Goal: Task Accomplishment & Management: Manage account settings

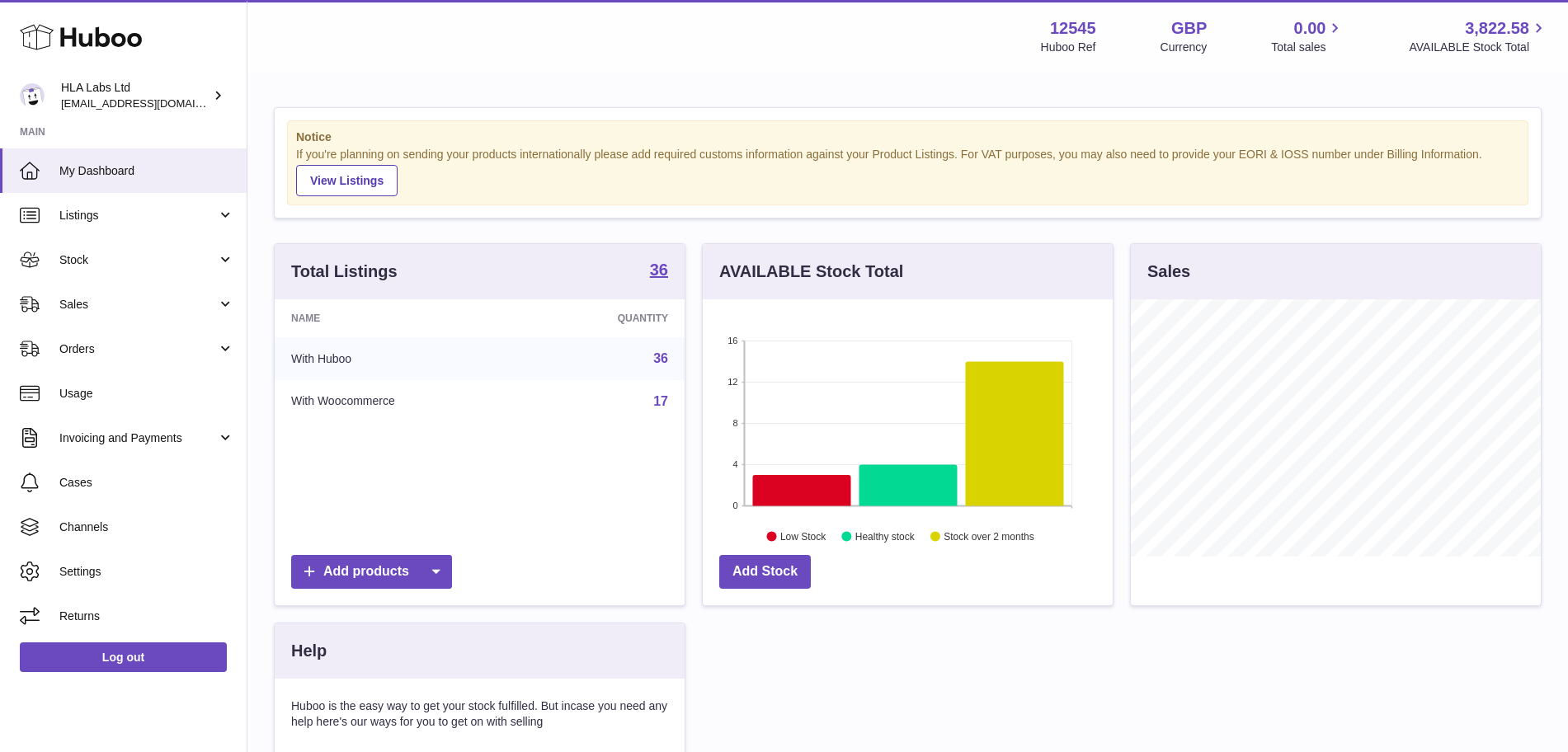
scroll to position [257, 410]
drag, startPoint x: 0, startPoint y: 0, endPoint x: 92, endPoint y: 303, distance: 316.7
click at [92, 303] on span "Sales" at bounding box center [138, 304] width 157 height 16
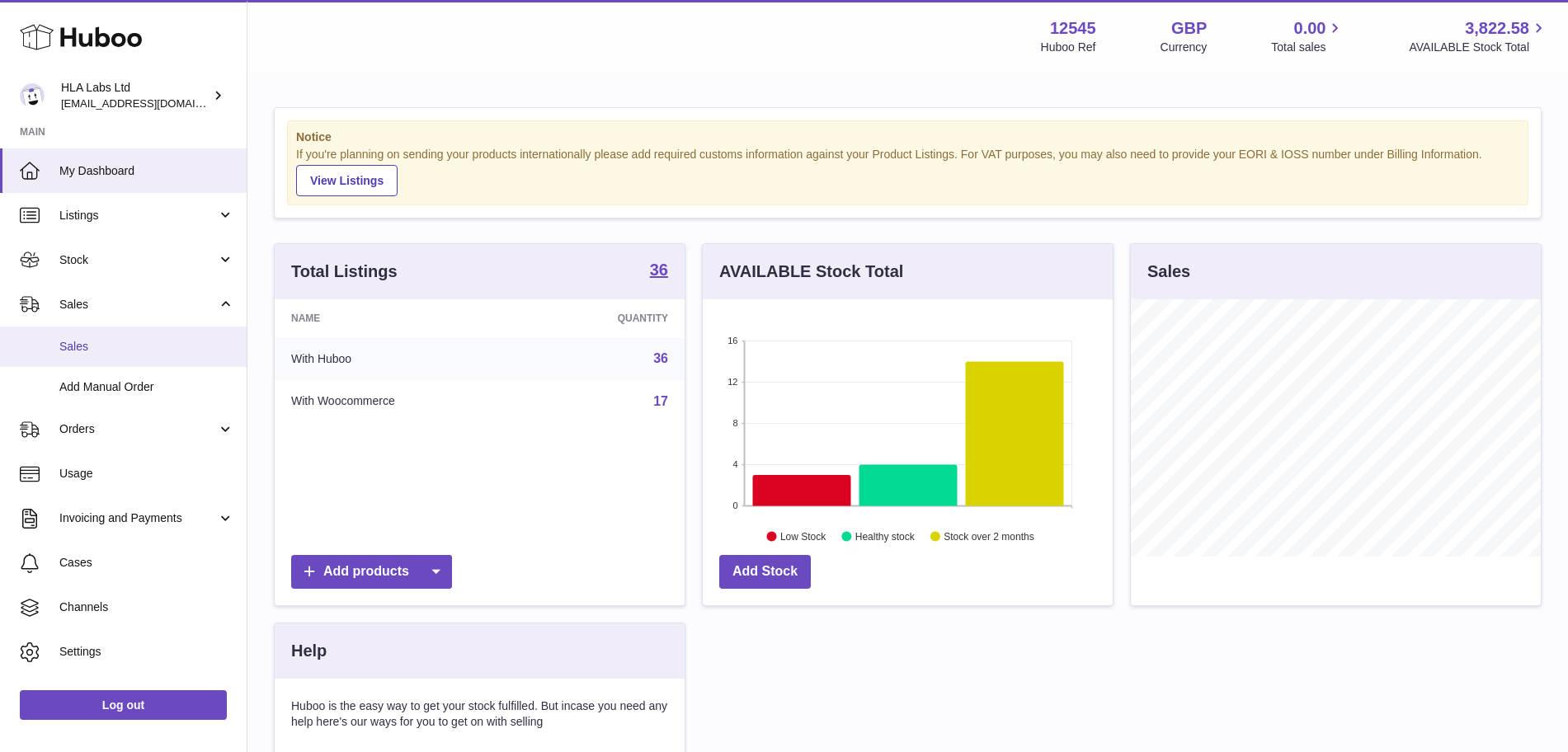
click at [87, 349] on span "Sales" at bounding box center [146, 346] width 175 height 16
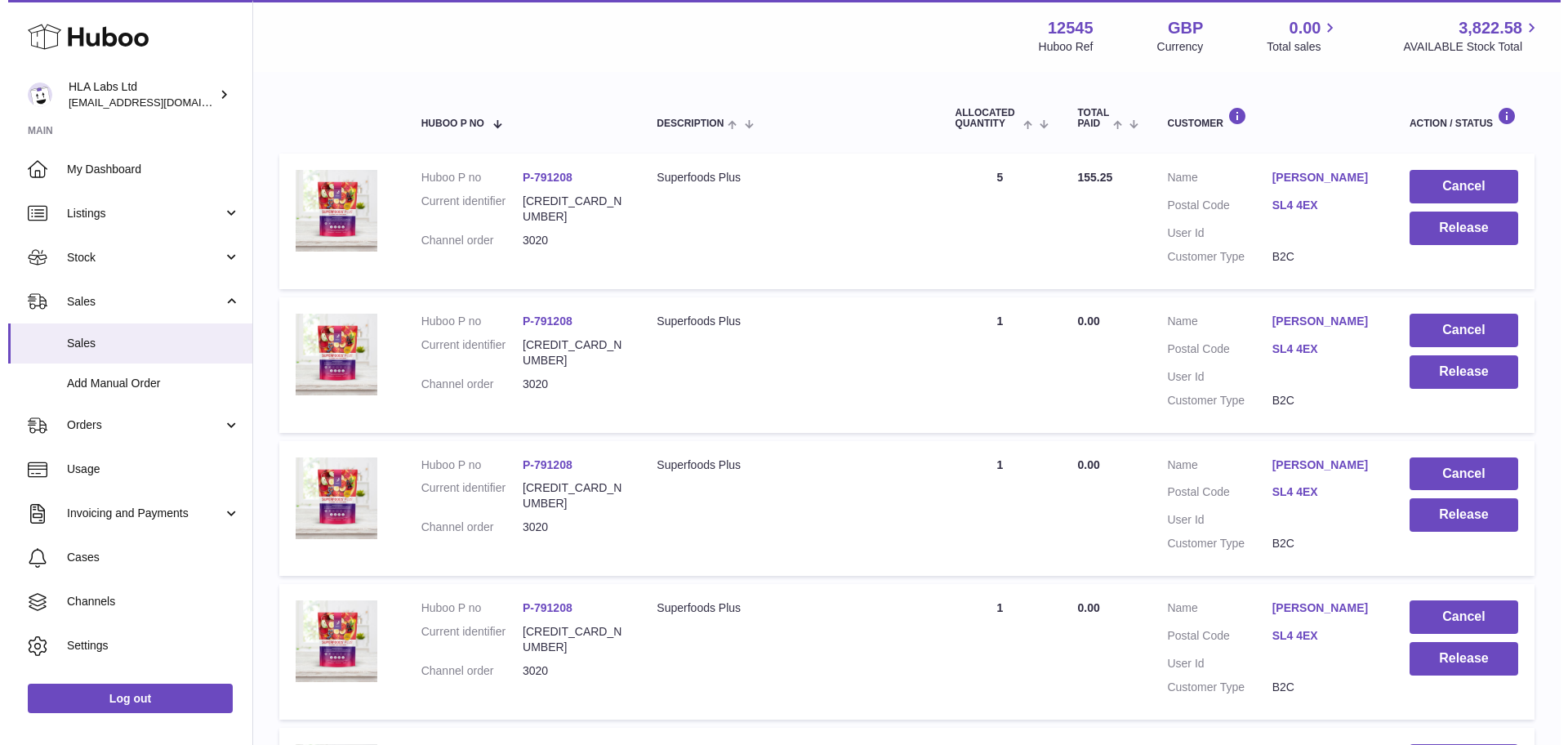
scroll to position [155, 0]
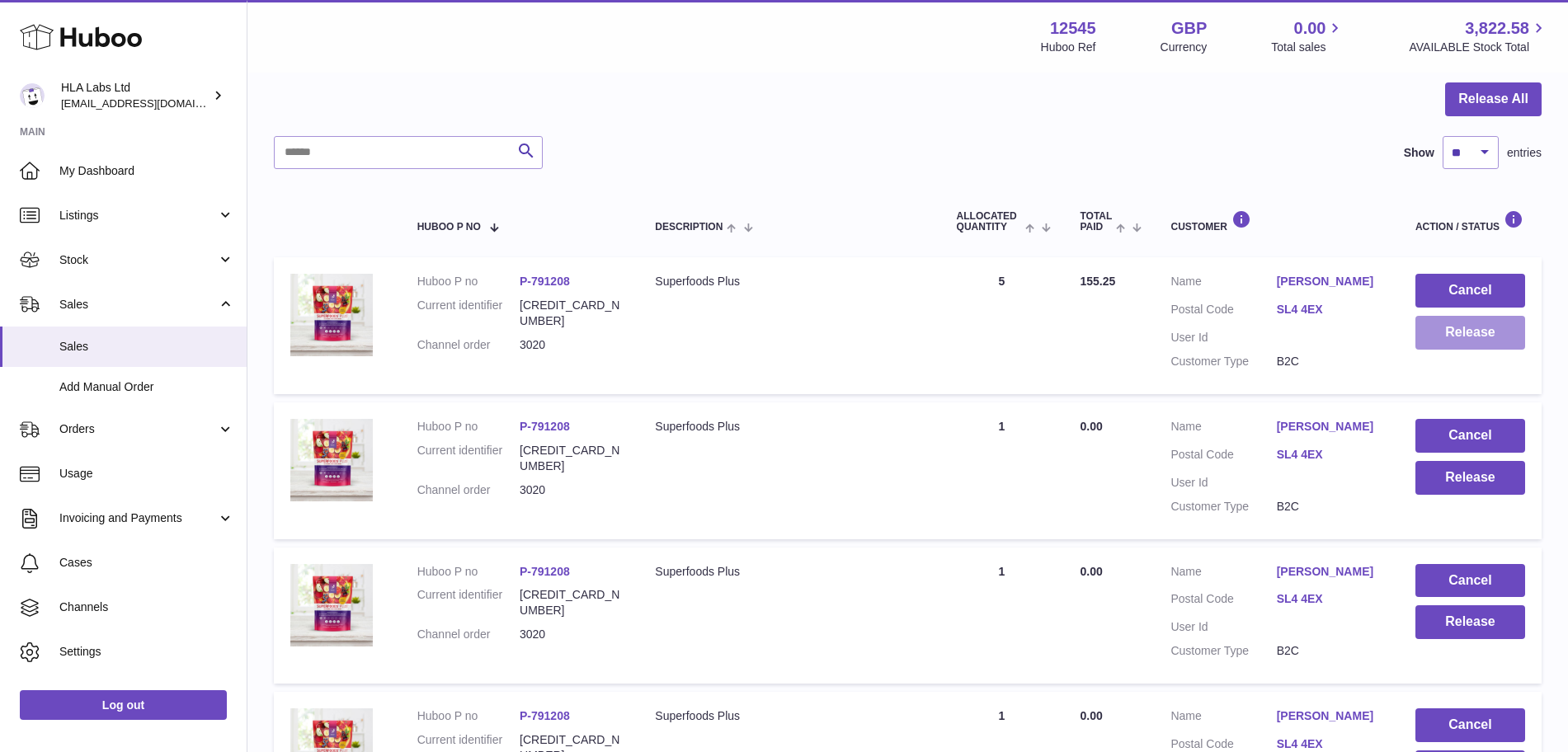
click at [1496, 342] on button "Release" at bounding box center [1471, 332] width 110 height 34
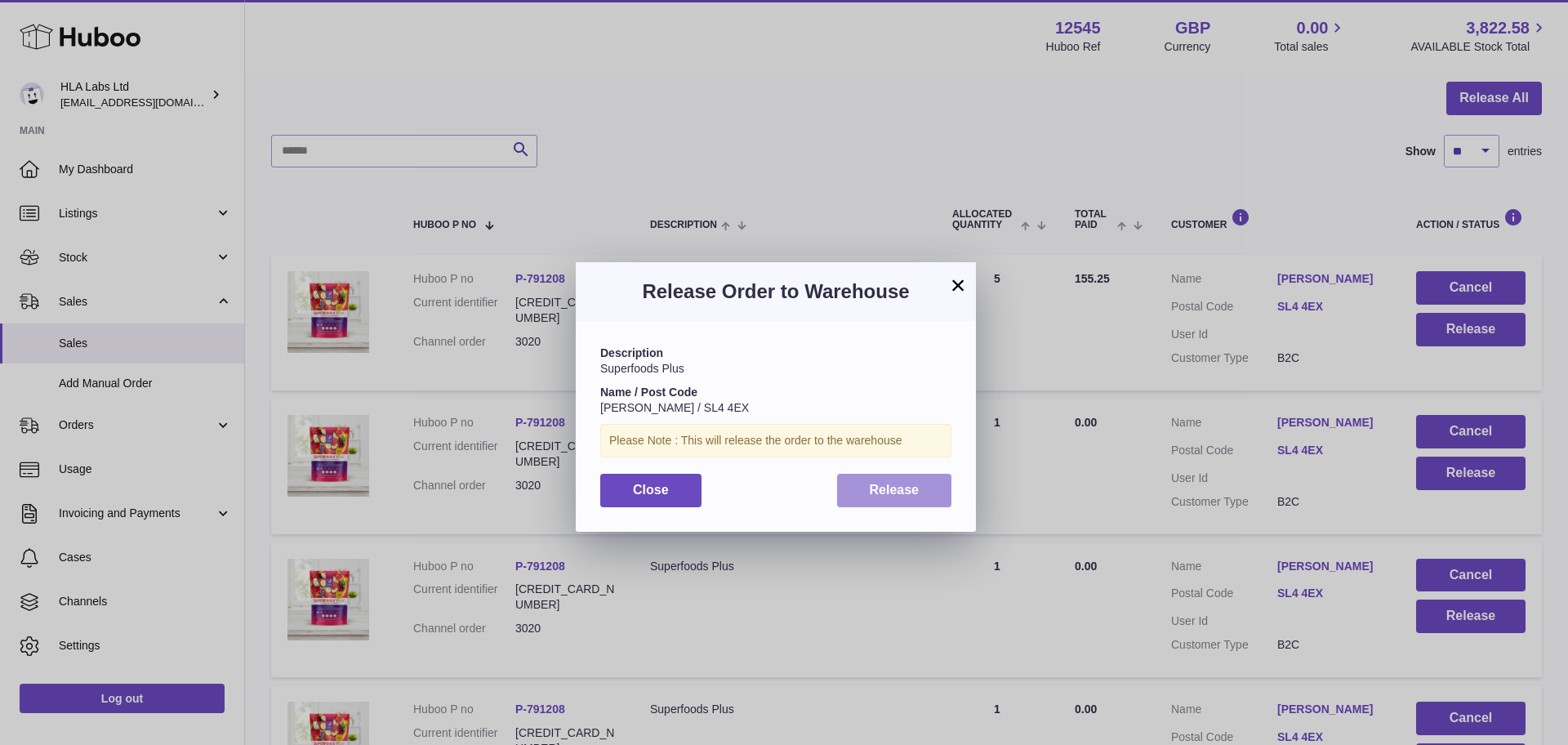
click at [861, 487] on button "Release" at bounding box center [895, 490] width 115 height 34
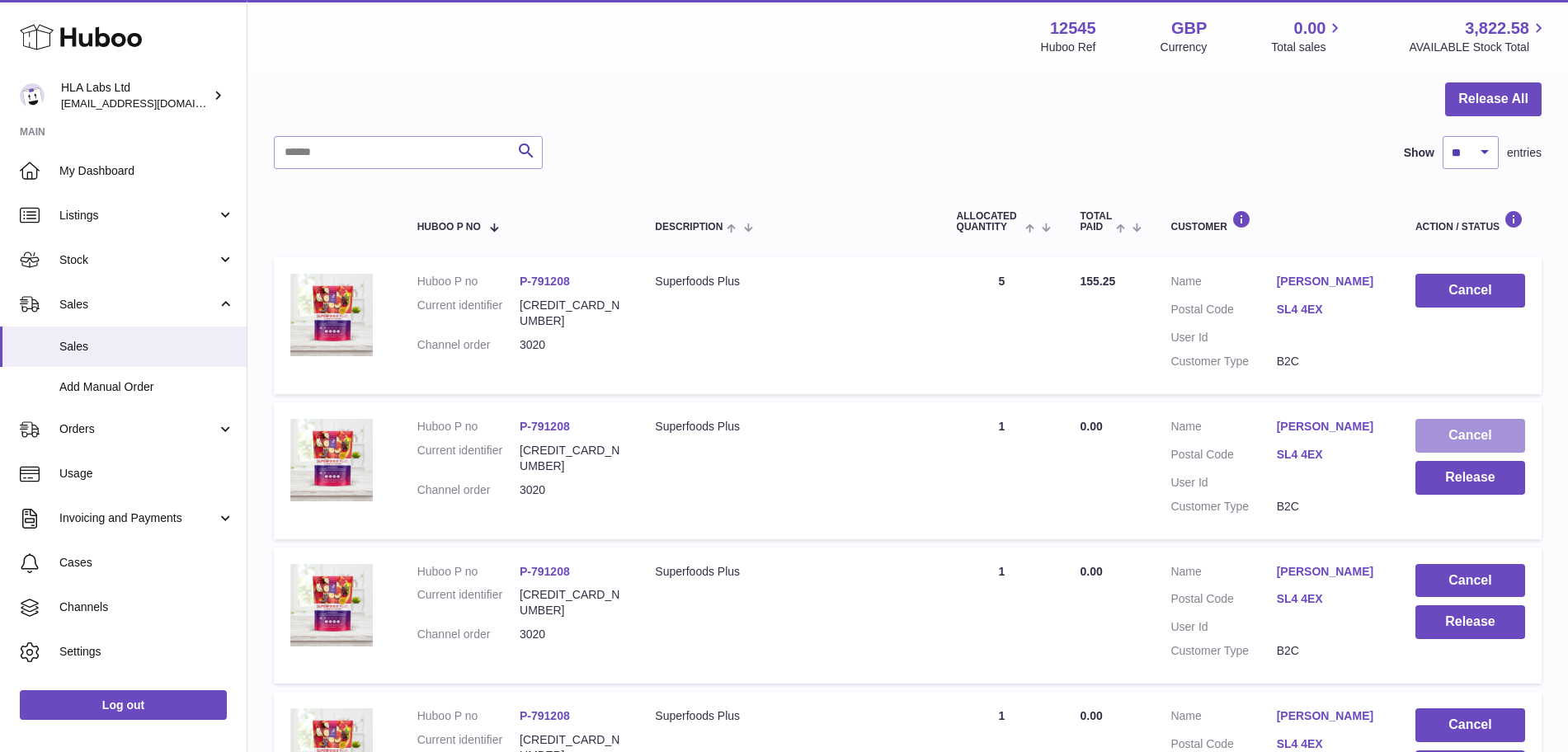
click at [1456, 441] on button "Cancel" at bounding box center [1471, 435] width 110 height 34
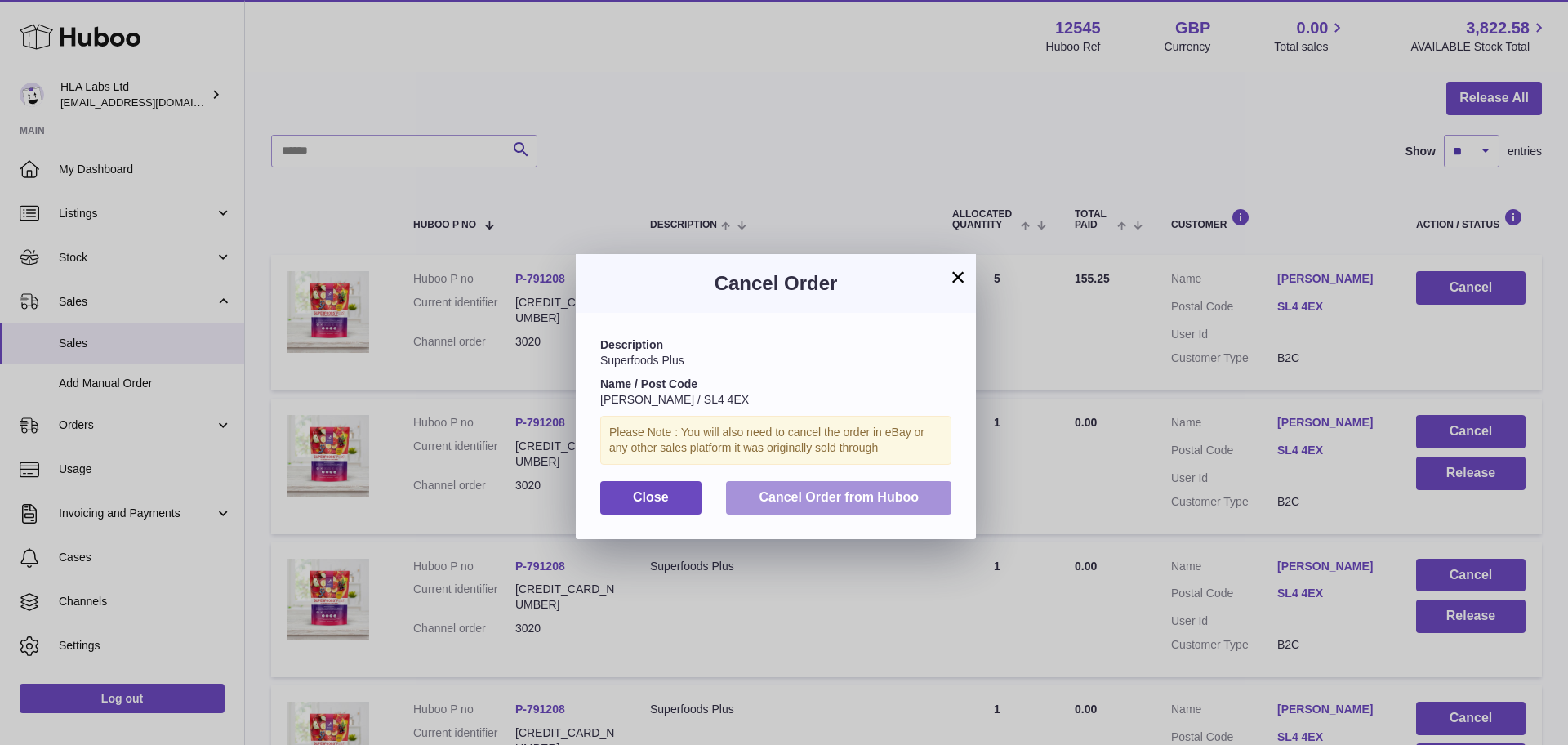
click at [799, 505] on button "Cancel Order from Huboo" at bounding box center [838, 498] width 226 height 34
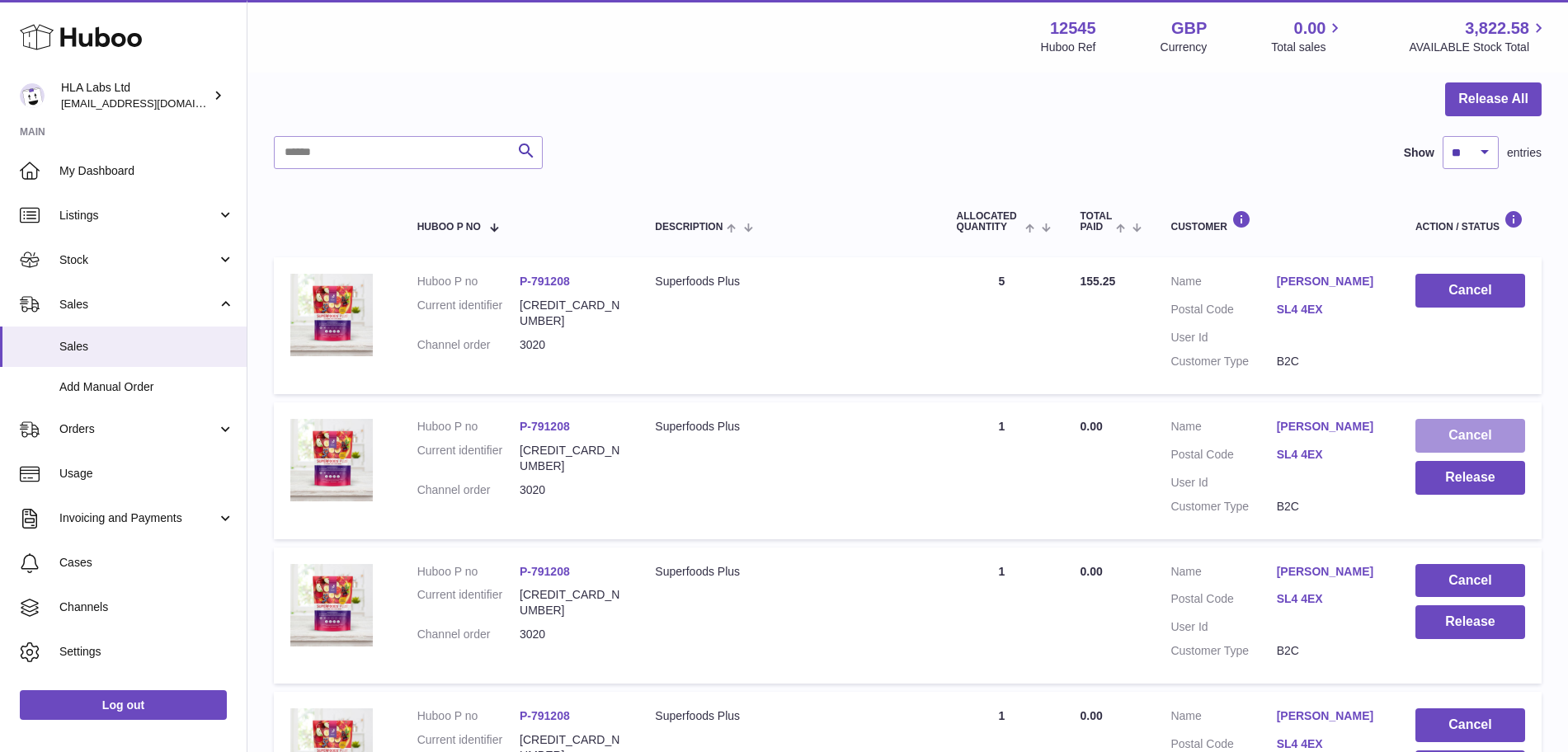
click at [1462, 423] on button "Cancel" at bounding box center [1471, 435] width 110 height 34
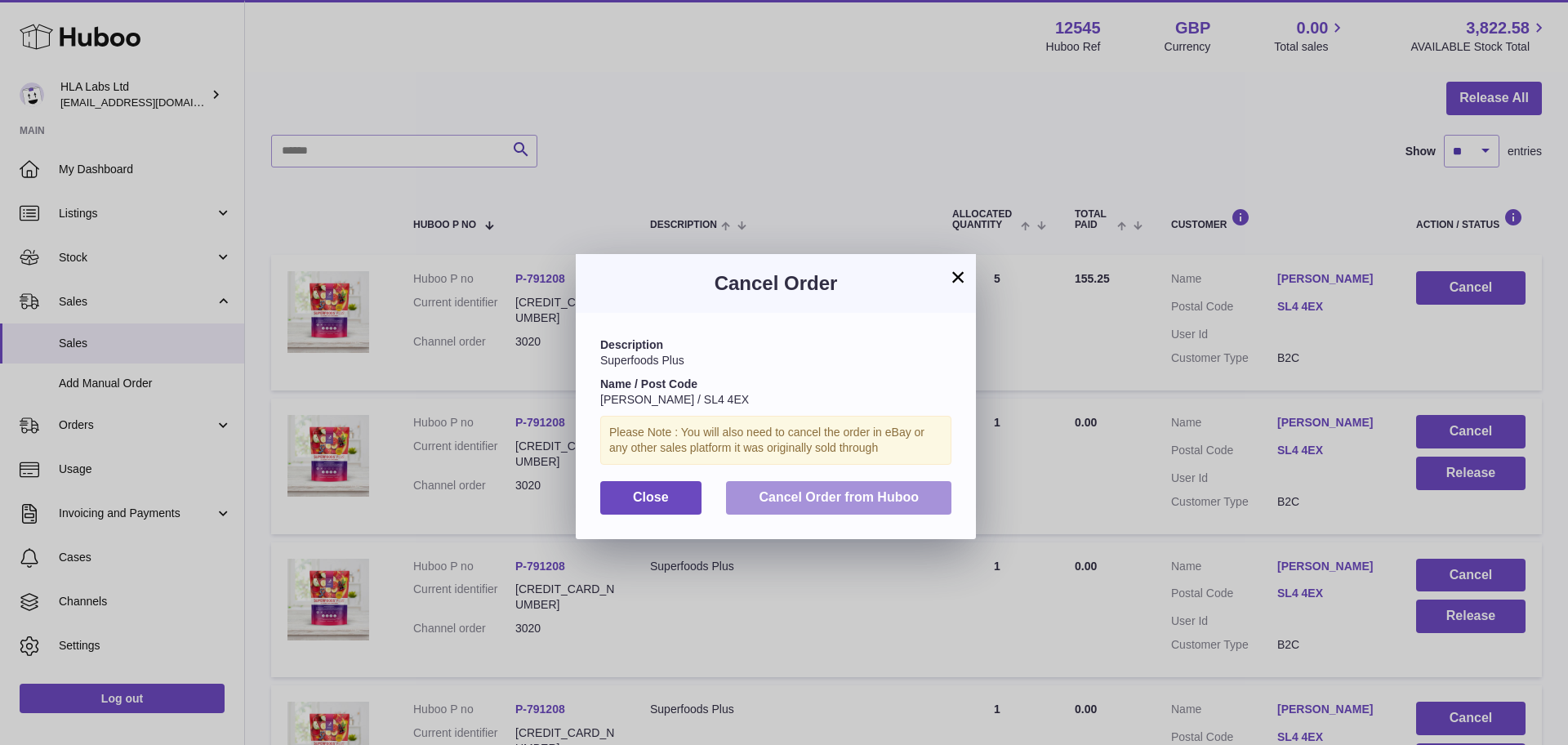
click at [837, 488] on button "Cancel Order from Huboo" at bounding box center [838, 498] width 226 height 34
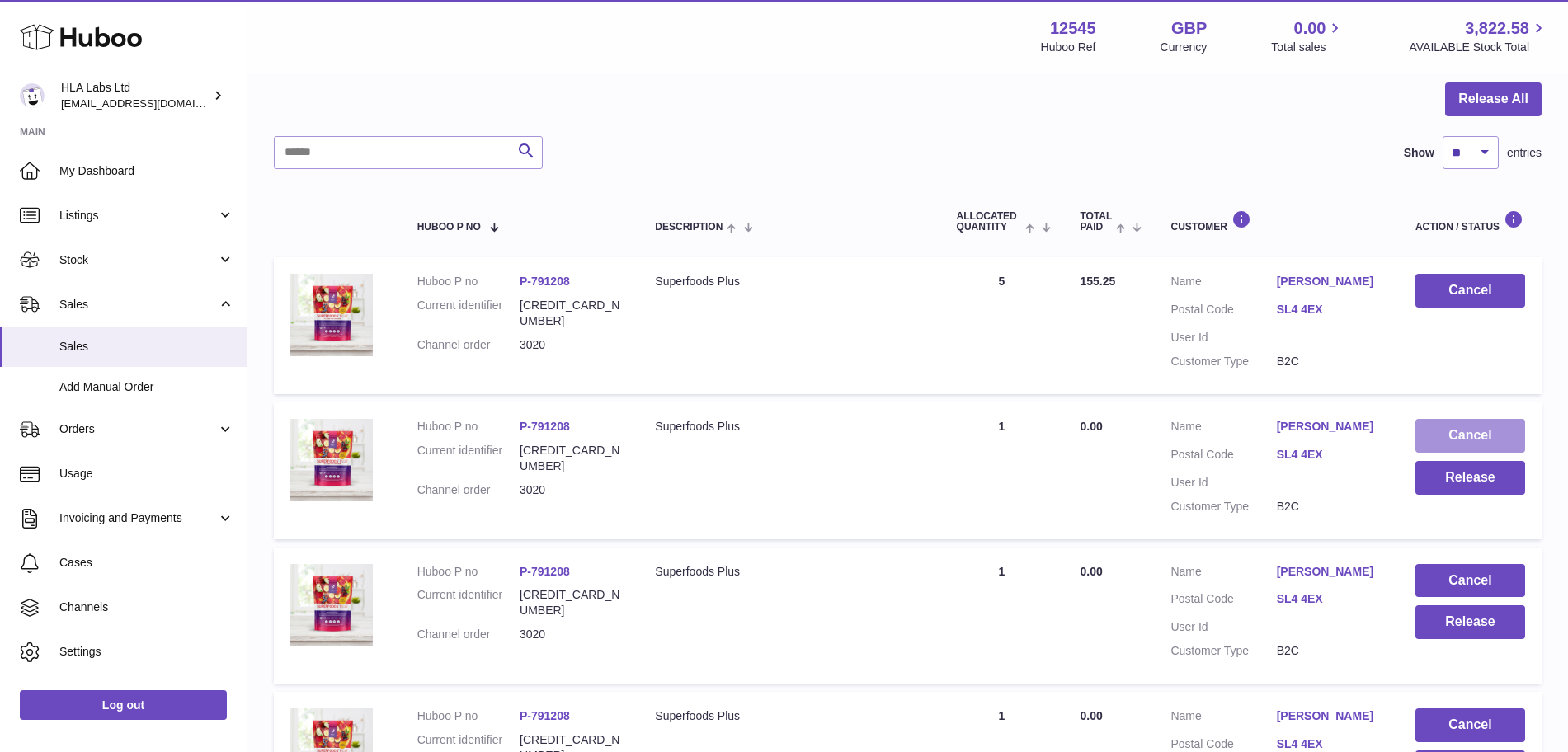
click at [1458, 432] on button "Cancel" at bounding box center [1471, 435] width 110 height 34
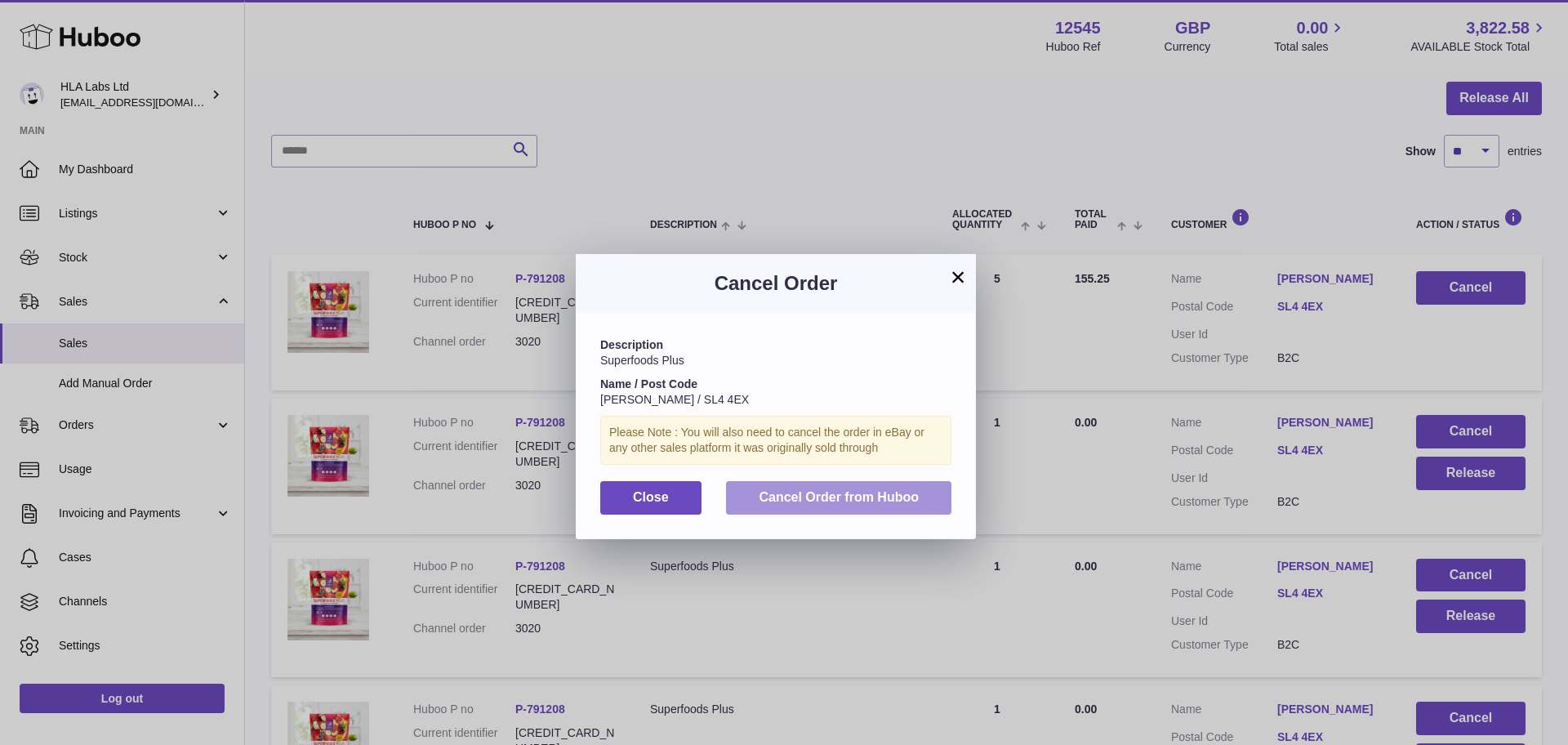
click at [867, 498] on span "Cancel Order from Huboo" at bounding box center [838, 497] width 160 height 14
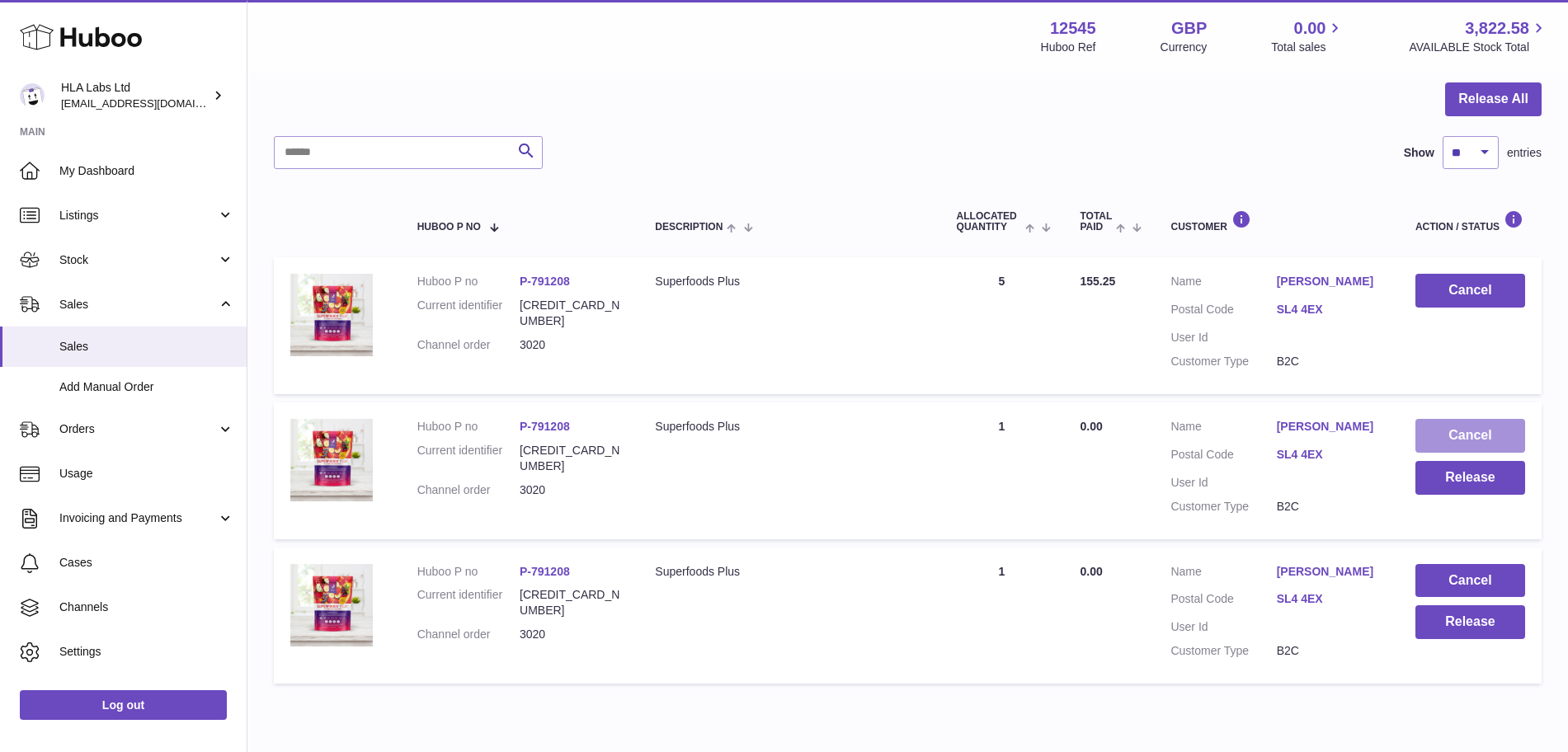
click at [1498, 428] on button "Cancel" at bounding box center [1471, 435] width 110 height 34
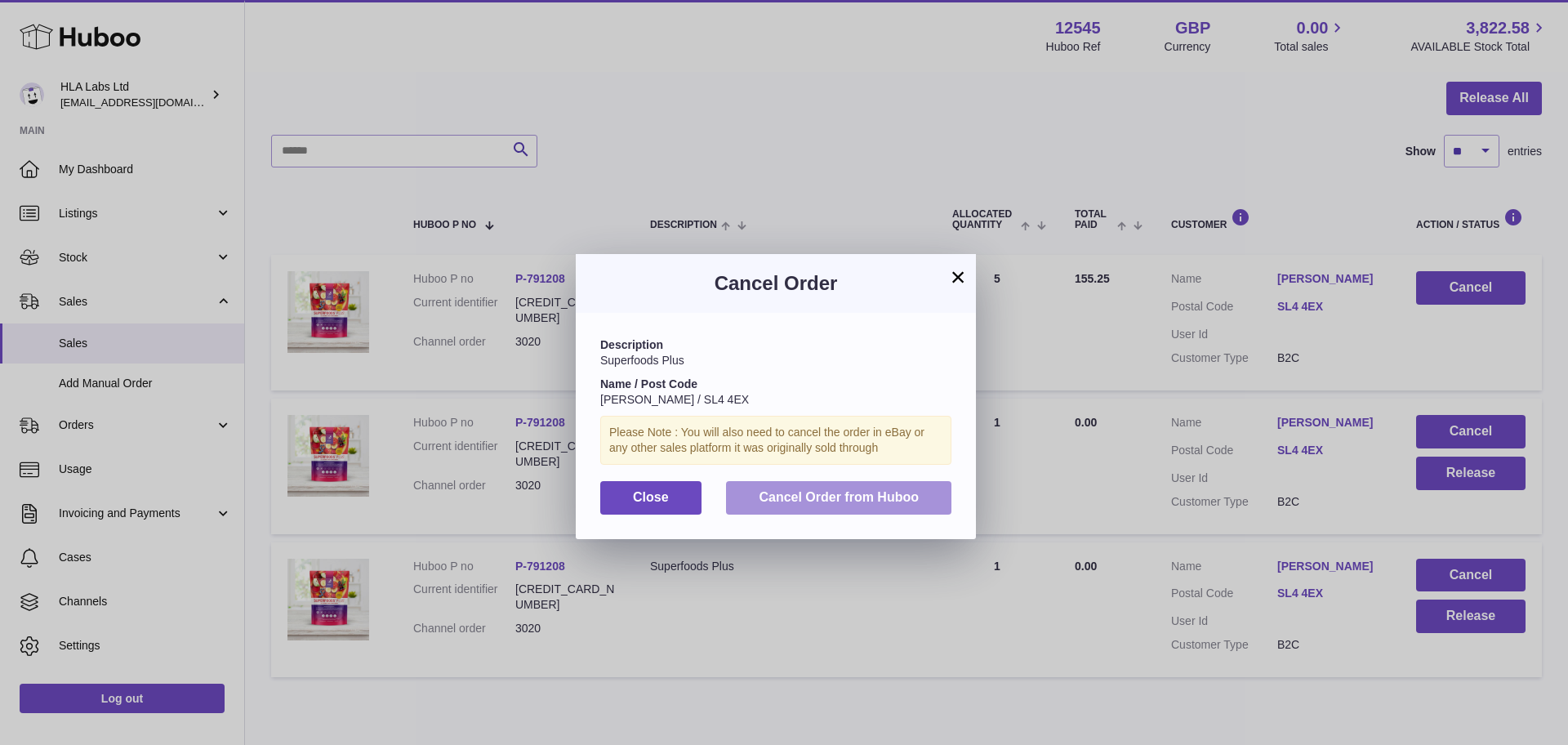
click at [834, 495] on span "Cancel Order from Huboo" at bounding box center [838, 497] width 160 height 14
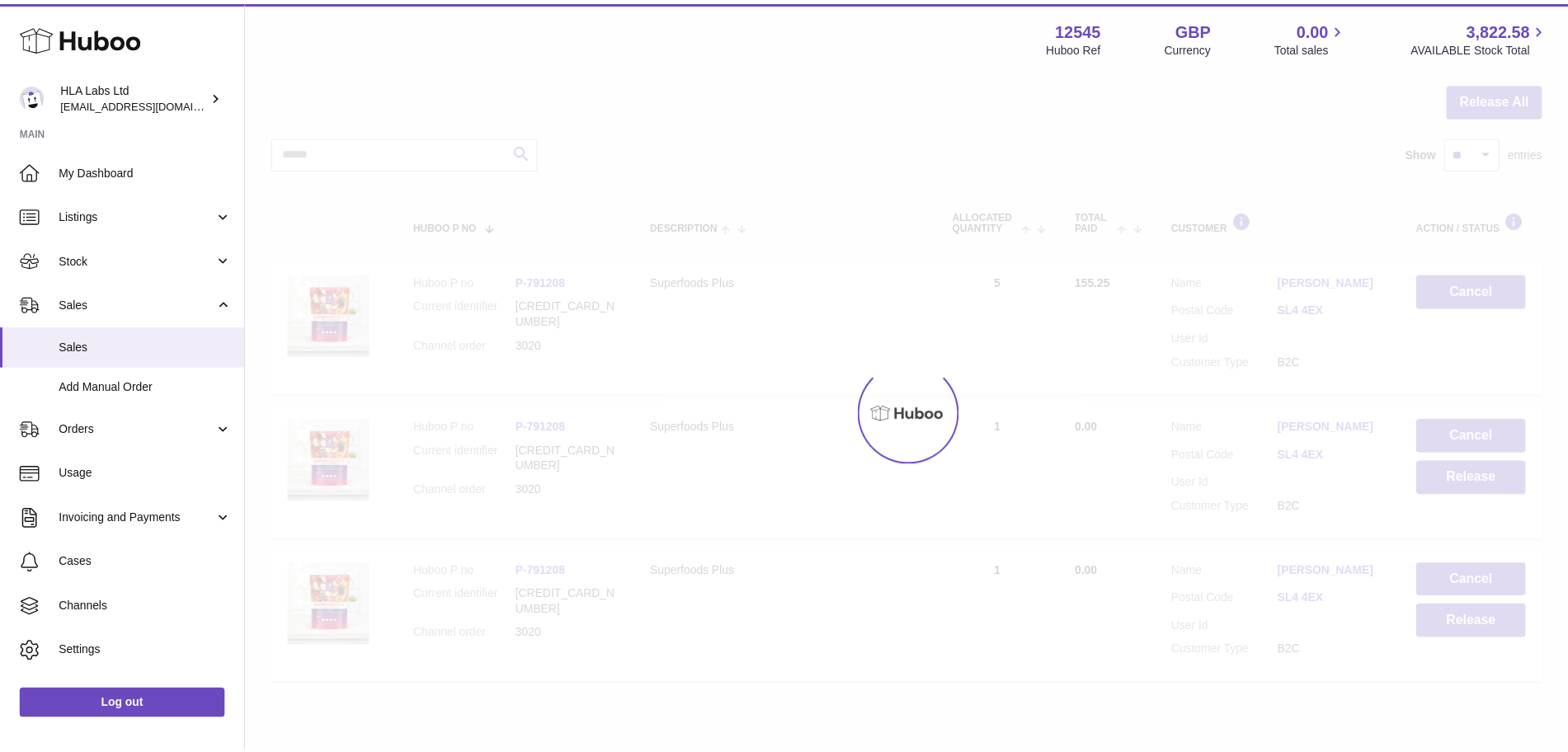
scroll to position [81, 0]
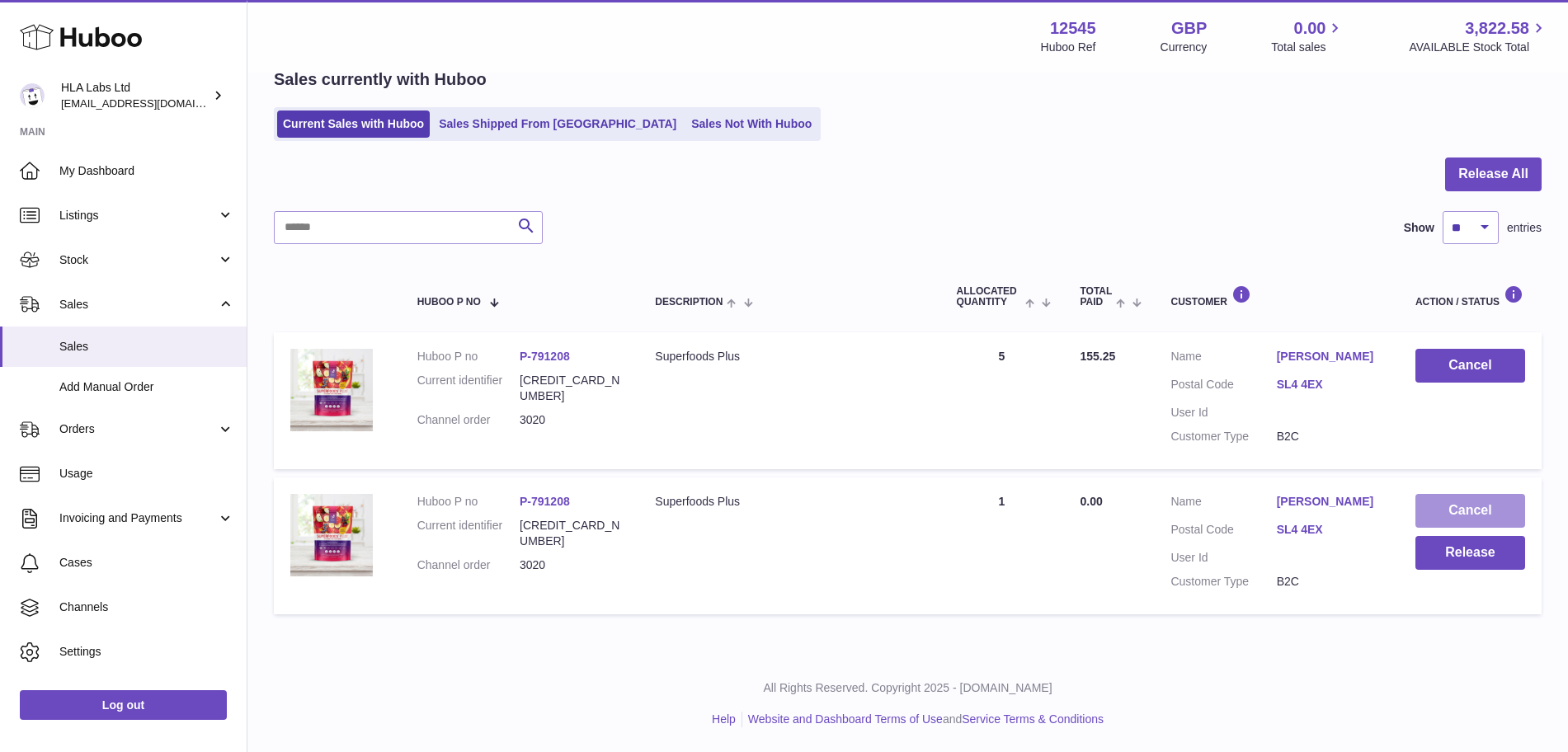
click at [1458, 506] on button "Cancel" at bounding box center [1471, 510] width 110 height 34
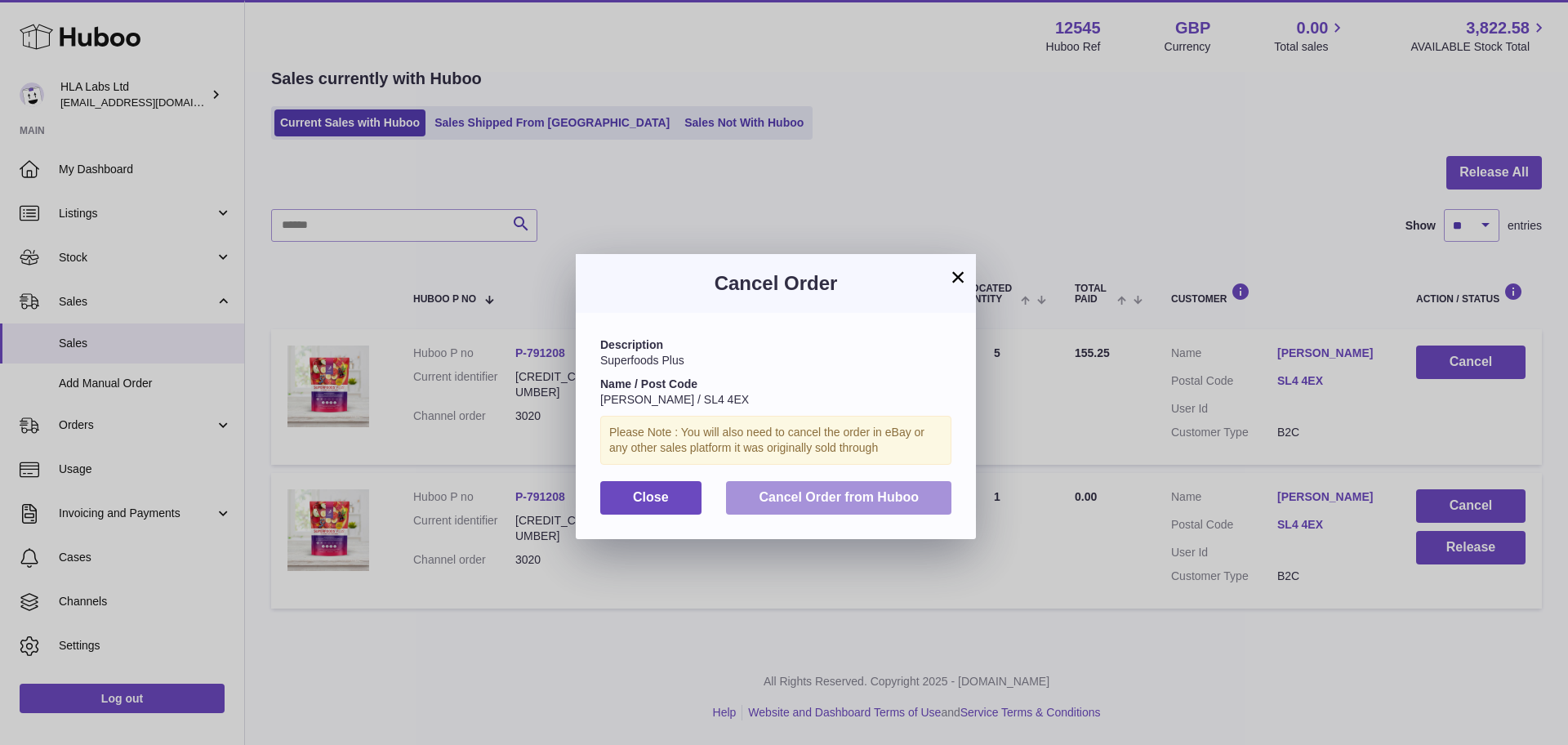
click at [856, 492] on span "Cancel Order from Huboo" at bounding box center [838, 497] width 160 height 14
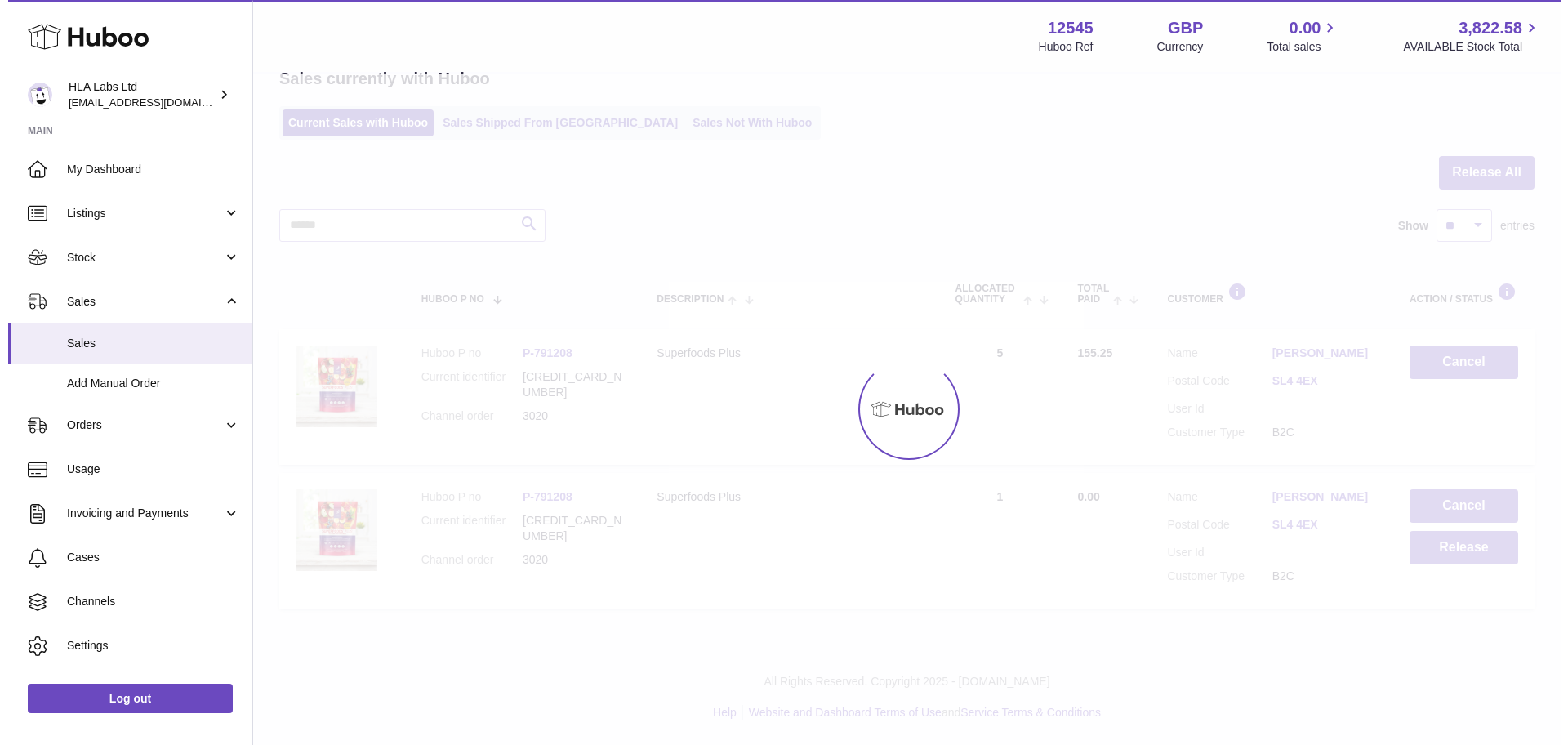
scroll to position [0, 0]
